Goal: Information Seeking & Learning: Compare options

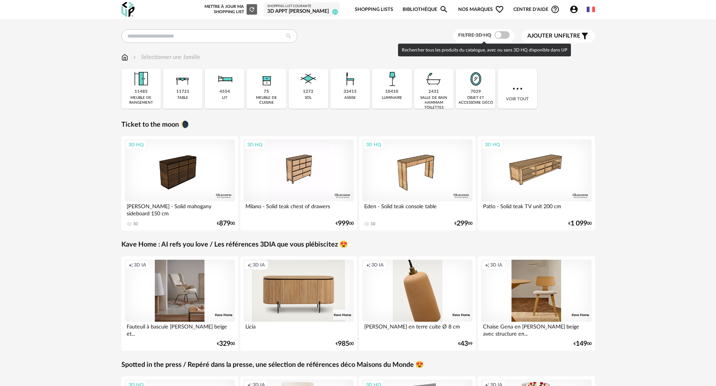
click at [498, 36] on span at bounding box center [502, 35] width 15 height 8
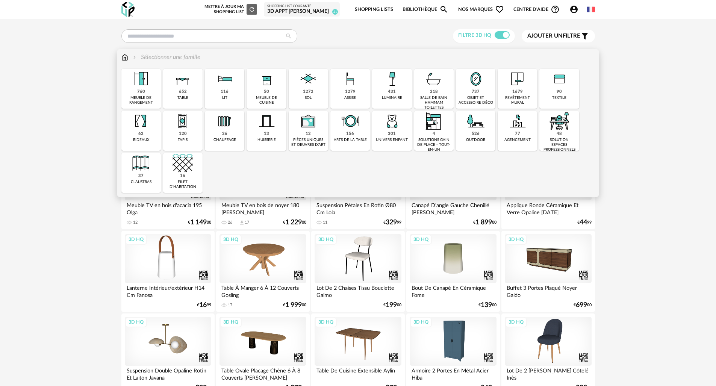
click at [519, 95] on div "revêtement mural" at bounding box center [517, 100] width 35 height 10
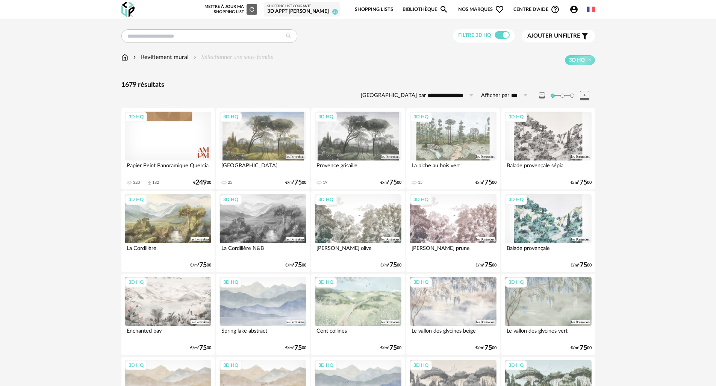
click at [124, 60] on img at bounding box center [124, 57] width 7 height 9
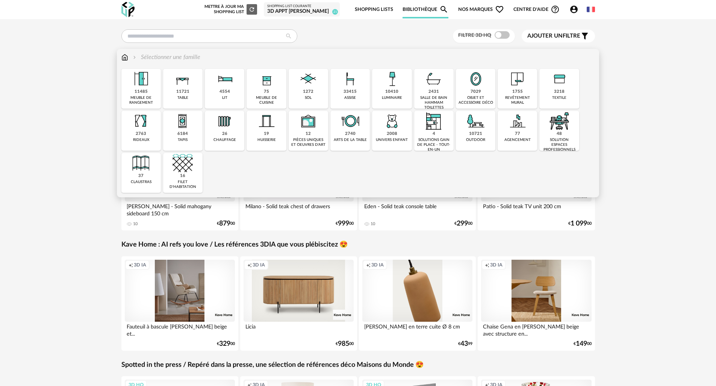
click at [490, 127] on div "10721 outdoor" at bounding box center [475, 131] width 39 height 40
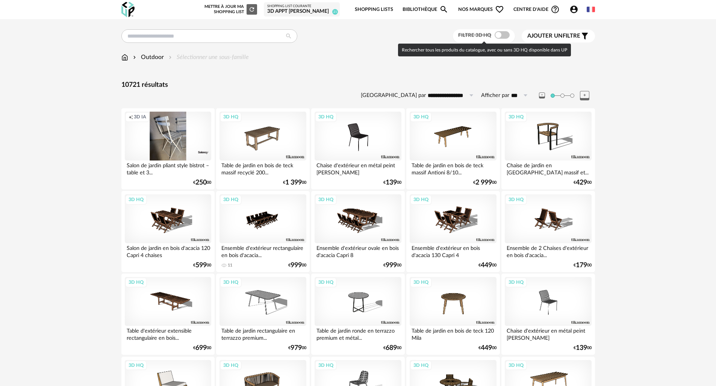
click at [503, 34] on span at bounding box center [502, 35] width 15 height 8
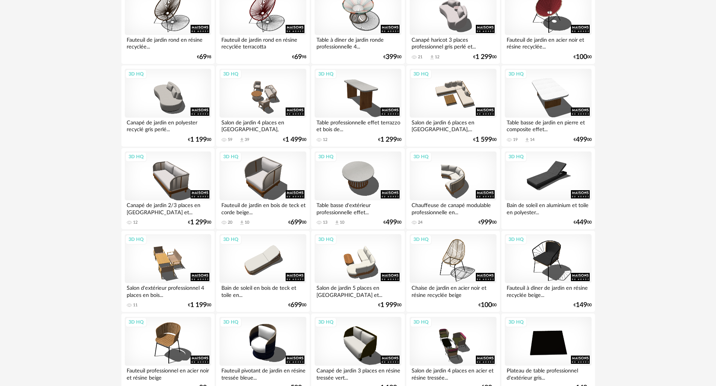
scroll to position [781, 0]
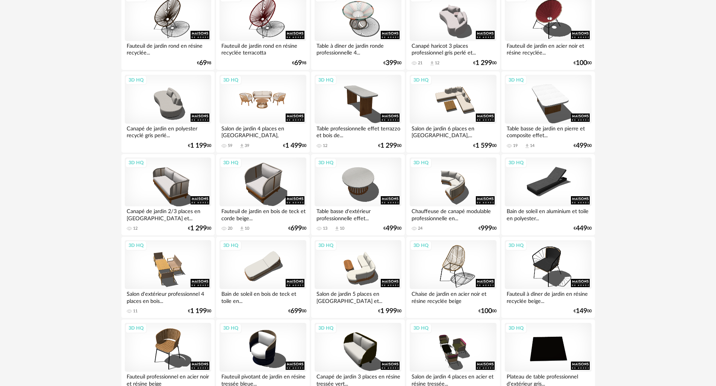
click at [273, 106] on div "3D HQ" at bounding box center [262, 99] width 86 height 49
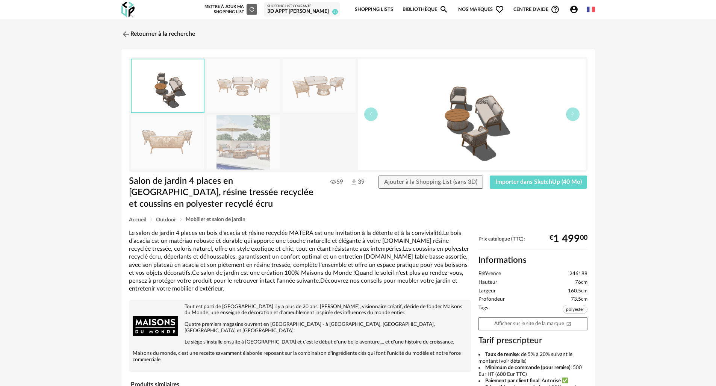
click at [232, 152] on img at bounding box center [243, 142] width 73 height 54
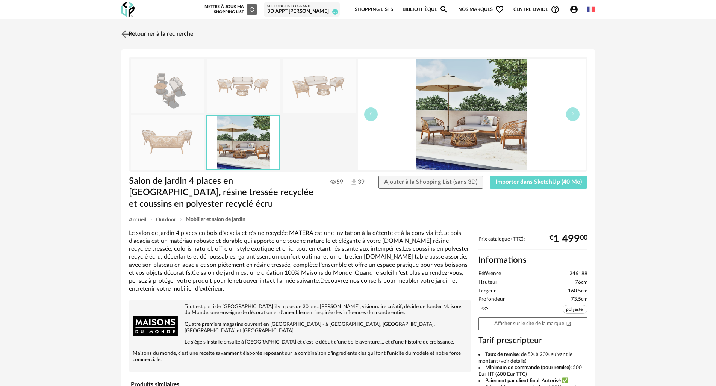
click at [132, 32] on link "Retourner à la recherche" at bounding box center [157, 34] width 74 height 17
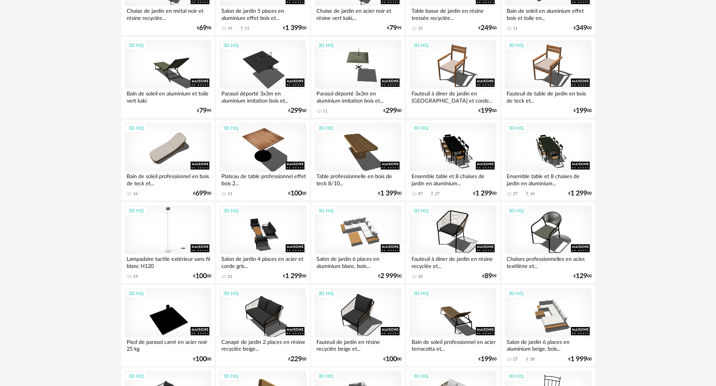
scroll to position [1313, 0]
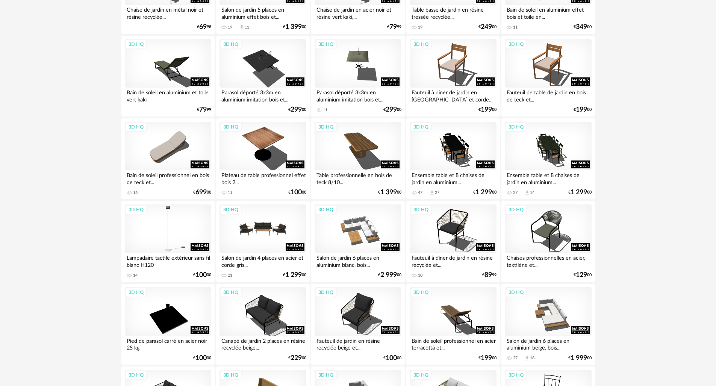
click at [280, 237] on div "3D HQ" at bounding box center [262, 228] width 86 height 49
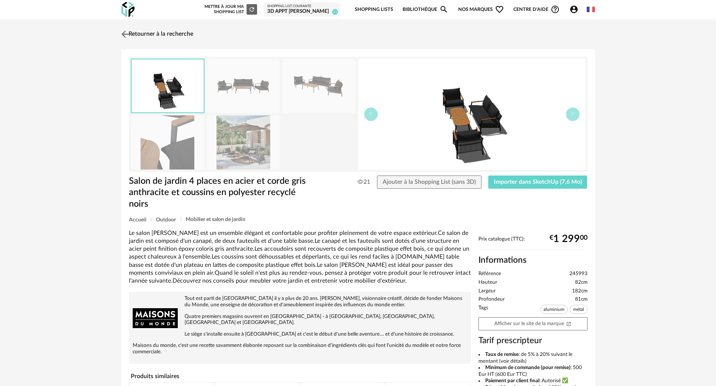
click at [130, 38] on img at bounding box center [125, 34] width 11 height 11
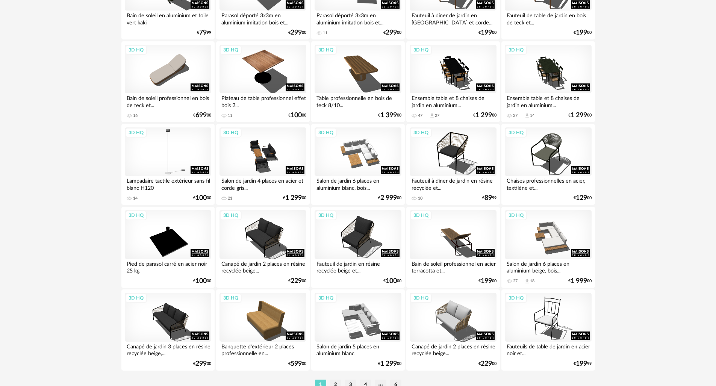
scroll to position [1428, 0]
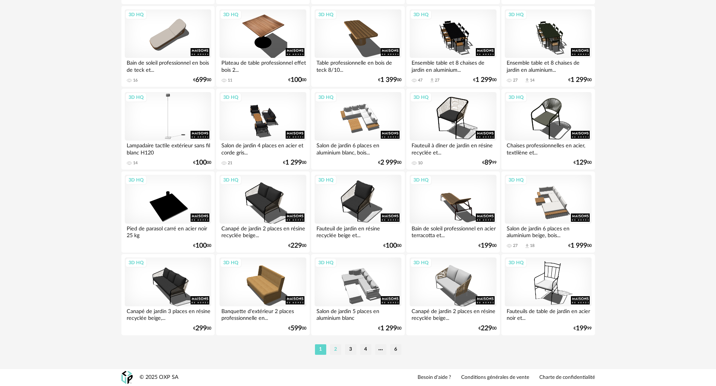
click at [335, 352] on li "2" at bounding box center [335, 349] width 11 height 11
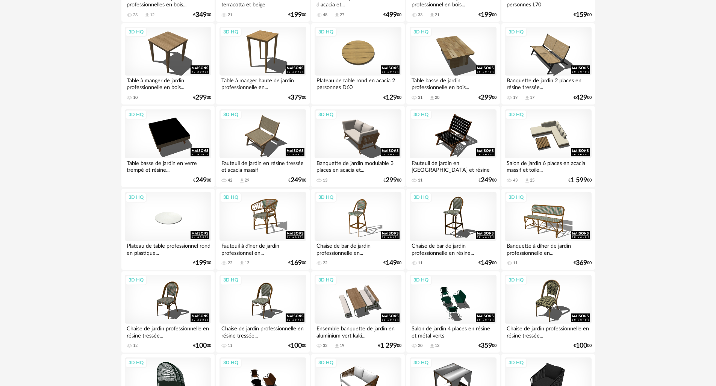
scroll to position [748, 0]
